Goal: Task Accomplishment & Management: Manage account settings

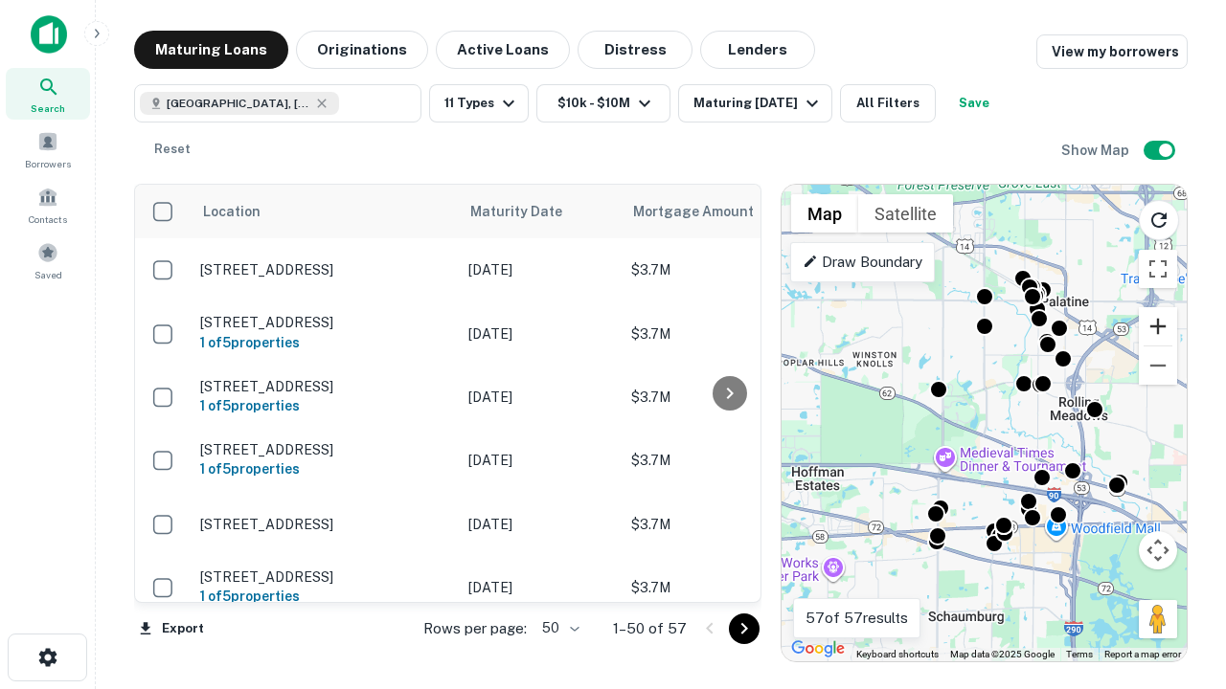
click at [1158, 326] on button "Zoom in" at bounding box center [1157, 326] width 38 height 38
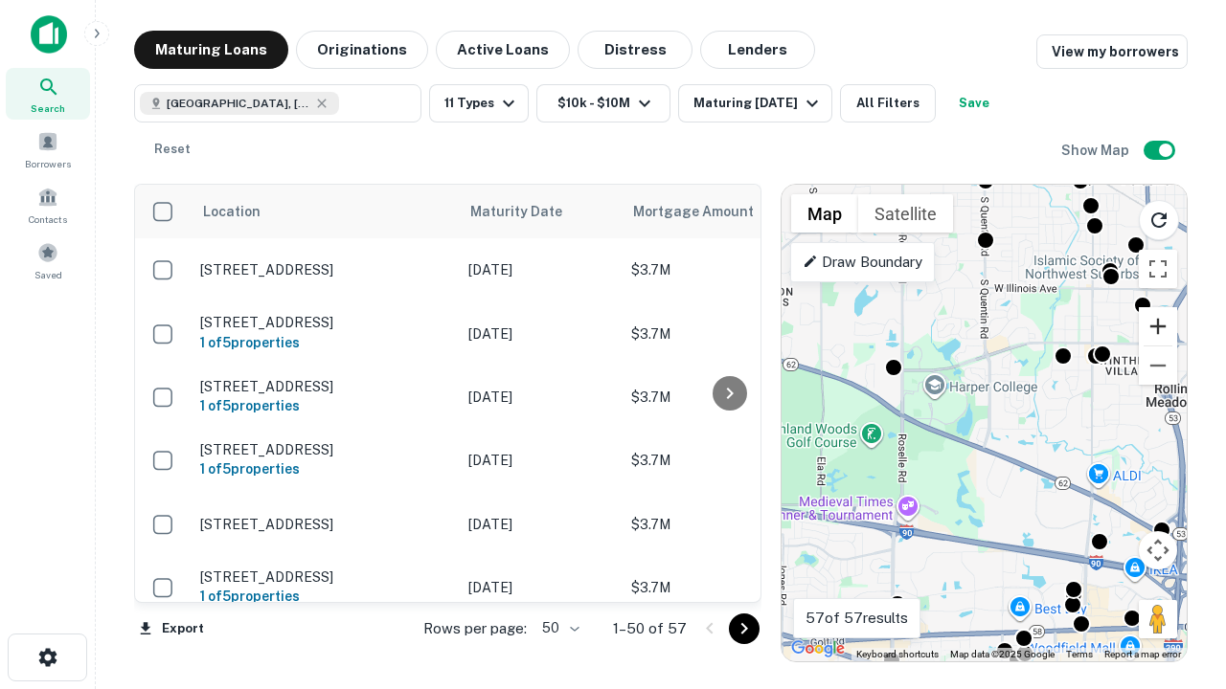
click at [1158, 326] on button "Zoom in" at bounding box center [1157, 326] width 38 height 38
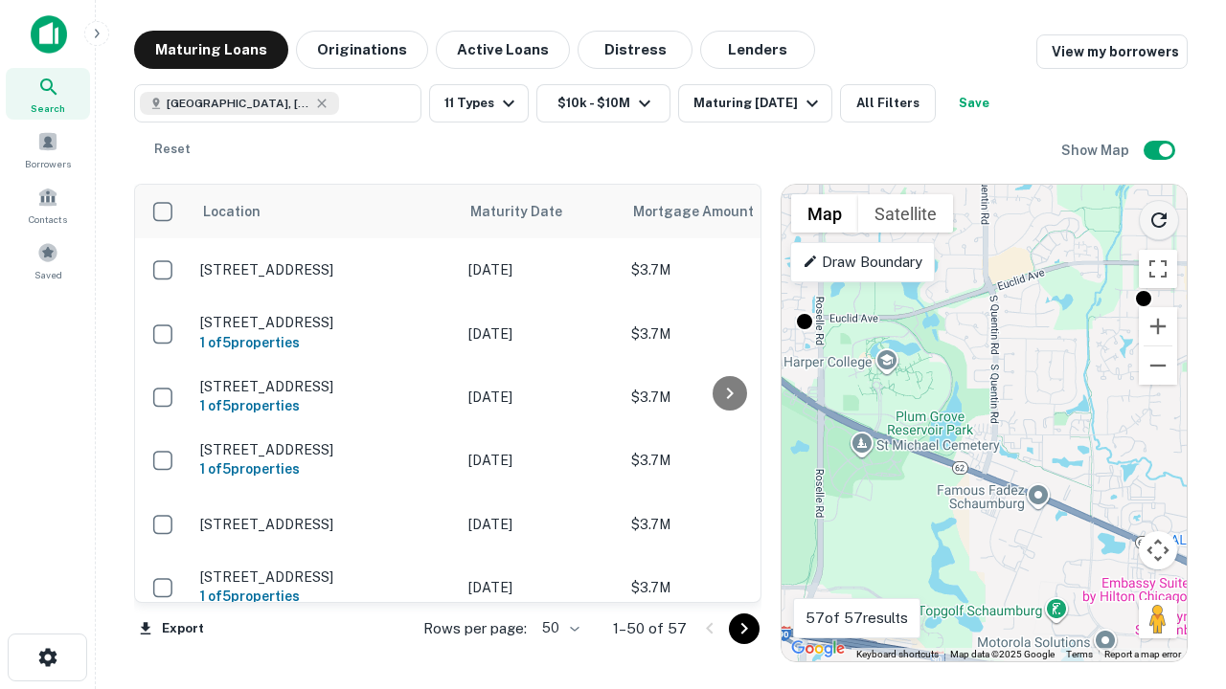
click at [1159, 216] on icon "Reload search area" at bounding box center [1158, 220] width 23 height 23
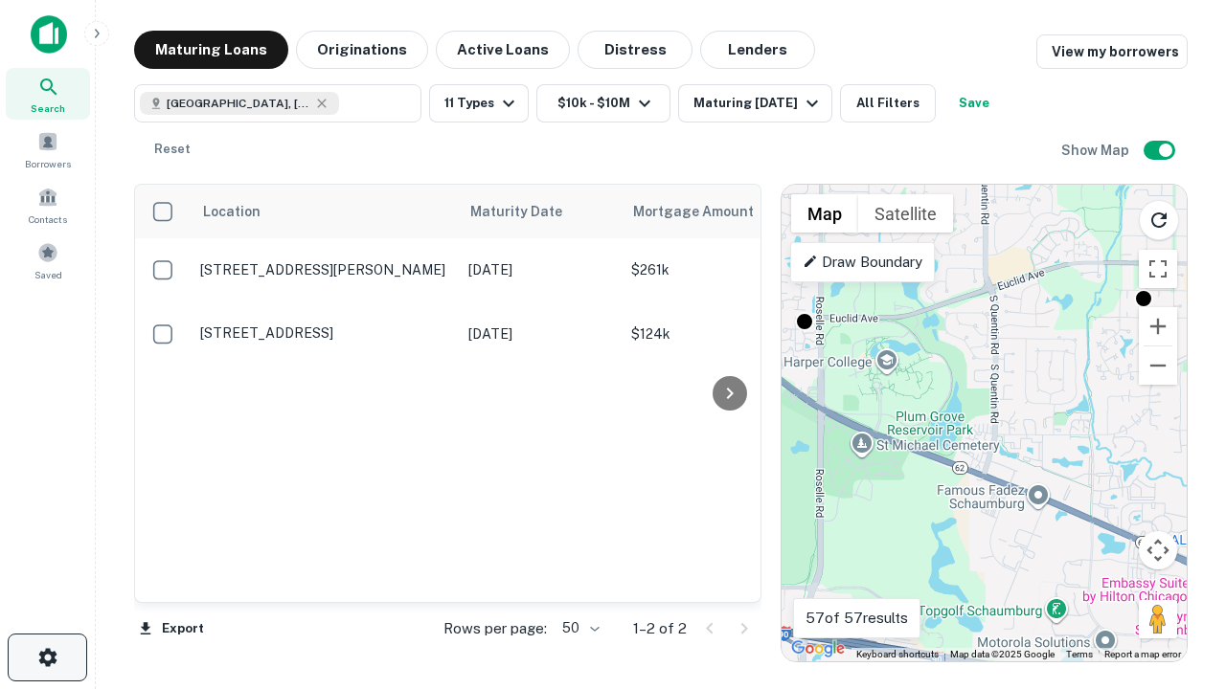
click at [47, 658] on icon "button" at bounding box center [47, 657] width 23 height 23
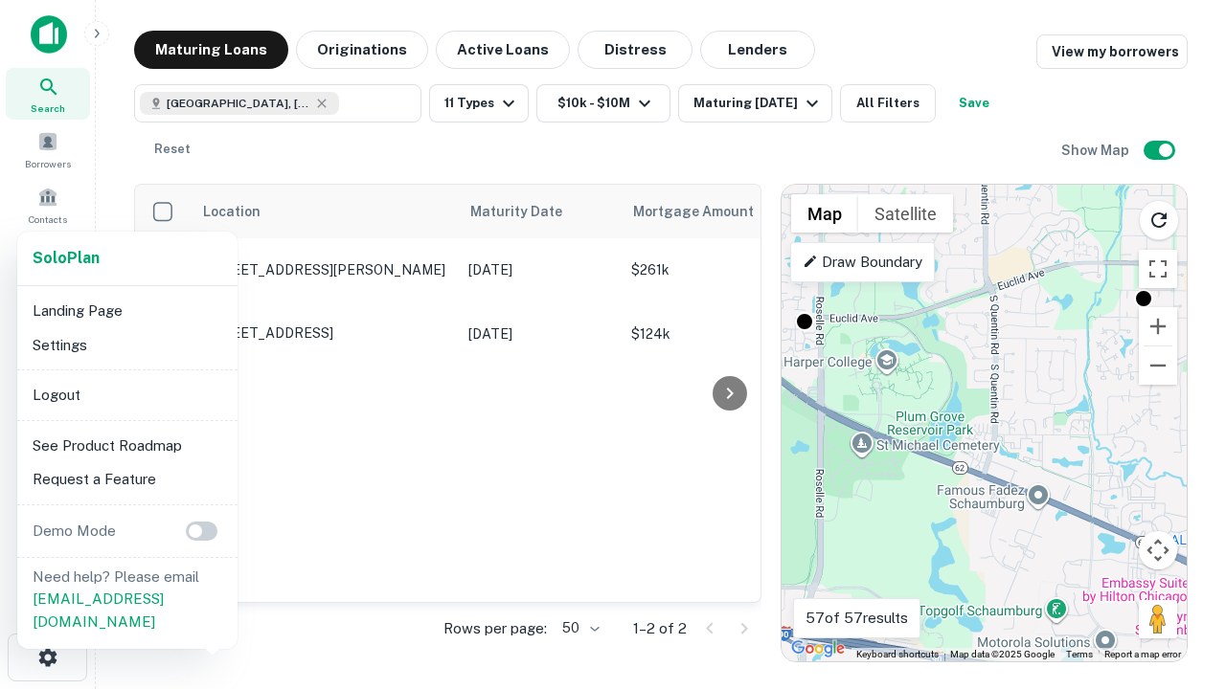
click at [126, 394] on li "Logout" at bounding box center [127, 395] width 205 height 34
